Goal: Find specific page/section: Find specific page/section

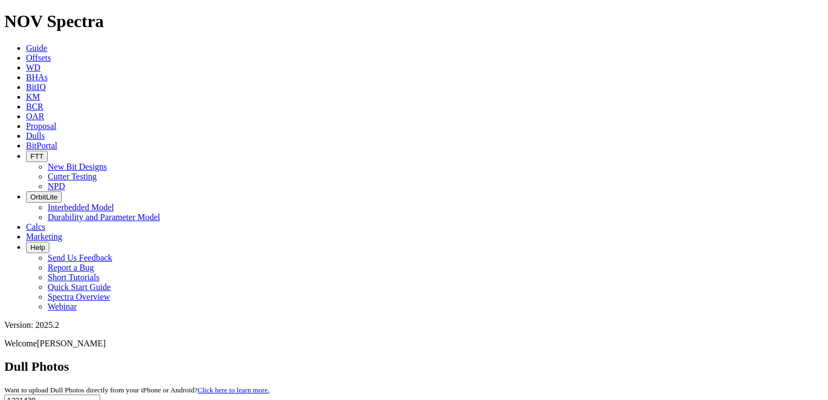
click at [100, 394] on input "A321439" at bounding box center [52, 399] width 96 height 11
paste input "0176"
type input "A320176"
click at [107, 399] on icon "submit" at bounding box center [107, 402] width 0 height 0
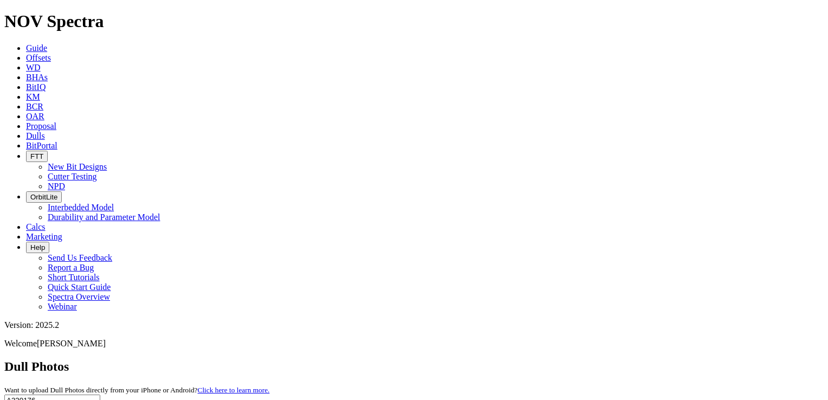
click at [107, 399] on icon "submit" at bounding box center [107, 402] width 0 height 0
click at [26, 131] on icon at bounding box center [26, 135] width 0 height 9
click at [100, 394] on input "A320176" at bounding box center [52, 399] width 96 height 11
click at [45, 131] on span "Dulls" at bounding box center [35, 135] width 19 height 9
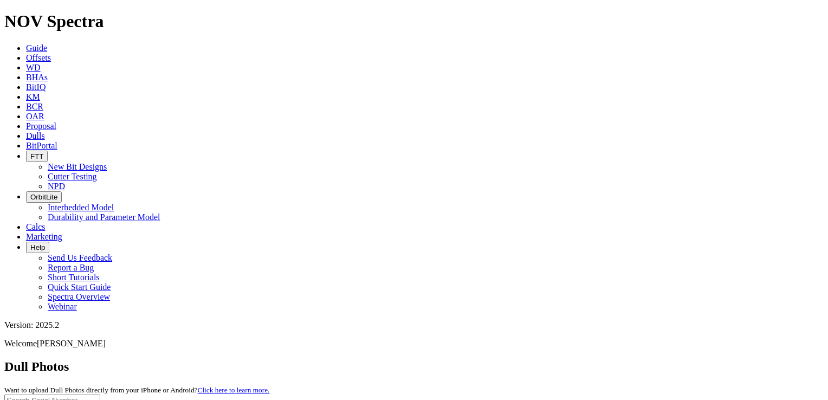
click at [45, 131] on span "Dulls" at bounding box center [35, 135] width 19 height 9
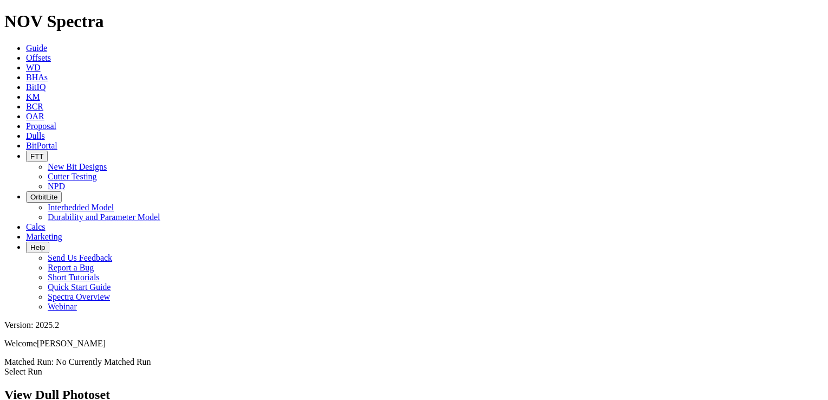
scroll to position [650, 0]
drag, startPoint x: 440, startPoint y: 11, endPoint x: 446, endPoint y: 29, distance: 19.5
click at [45, 131] on link "Dulls" at bounding box center [35, 135] width 19 height 9
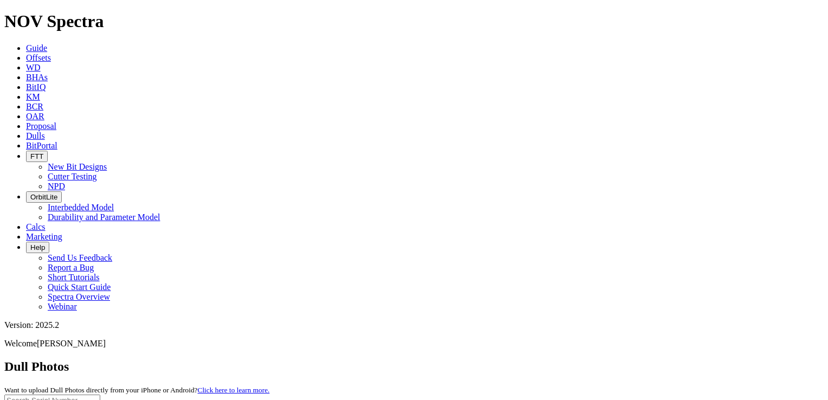
click at [100, 394] on input "text" at bounding box center [52, 399] width 96 height 11
paste input "A320176"
click at [107, 399] on icon "submit" at bounding box center [107, 402] width 0 height 0
click at [100, 394] on input "A320176" at bounding box center [52, 399] width 96 height 11
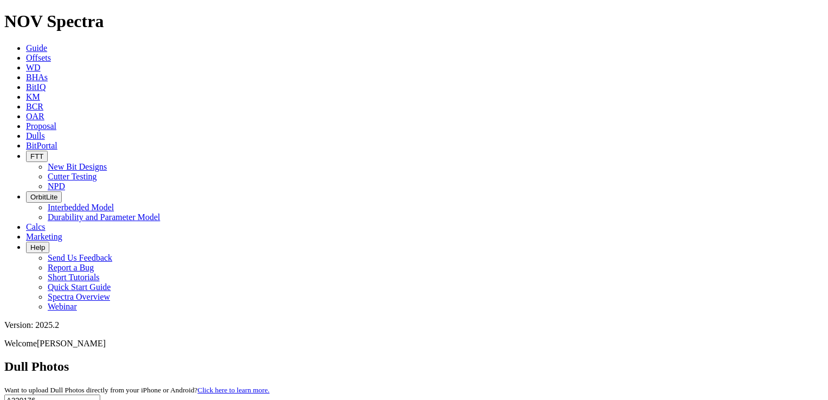
paste input "80"
type input "A320180"
click at [107, 399] on icon "submit" at bounding box center [107, 402] width 0 height 0
click at [45, 131] on span "Dulls" at bounding box center [35, 135] width 19 height 9
click at [45, 131] on link "Dulls" at bounding box center [35, 135] width 19 height 9
